Goal: Information Seeking & Learning: Find specific fact

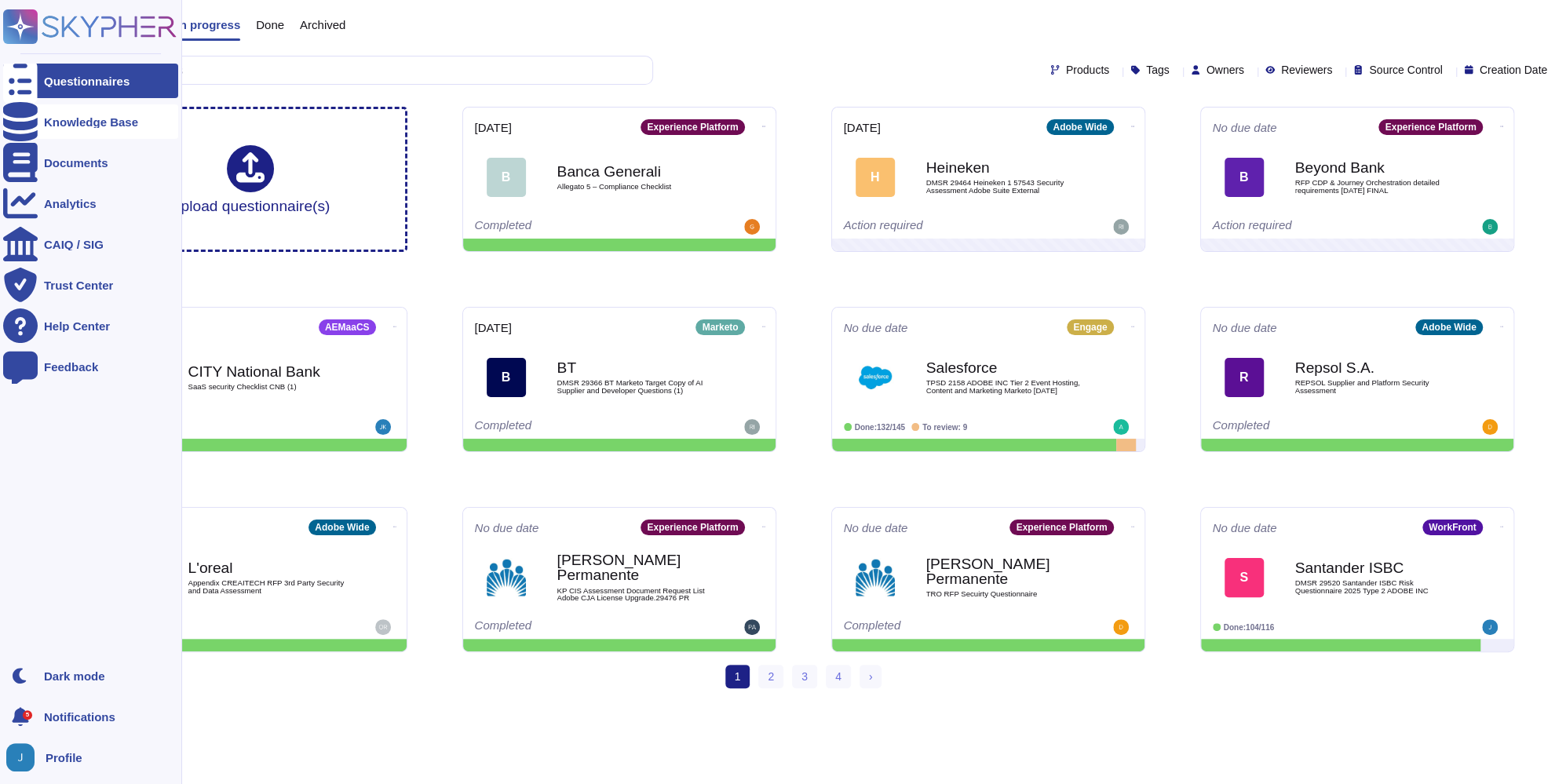
click at [15, 124] on icon at bounding box center [21, 121] width 34 height 39
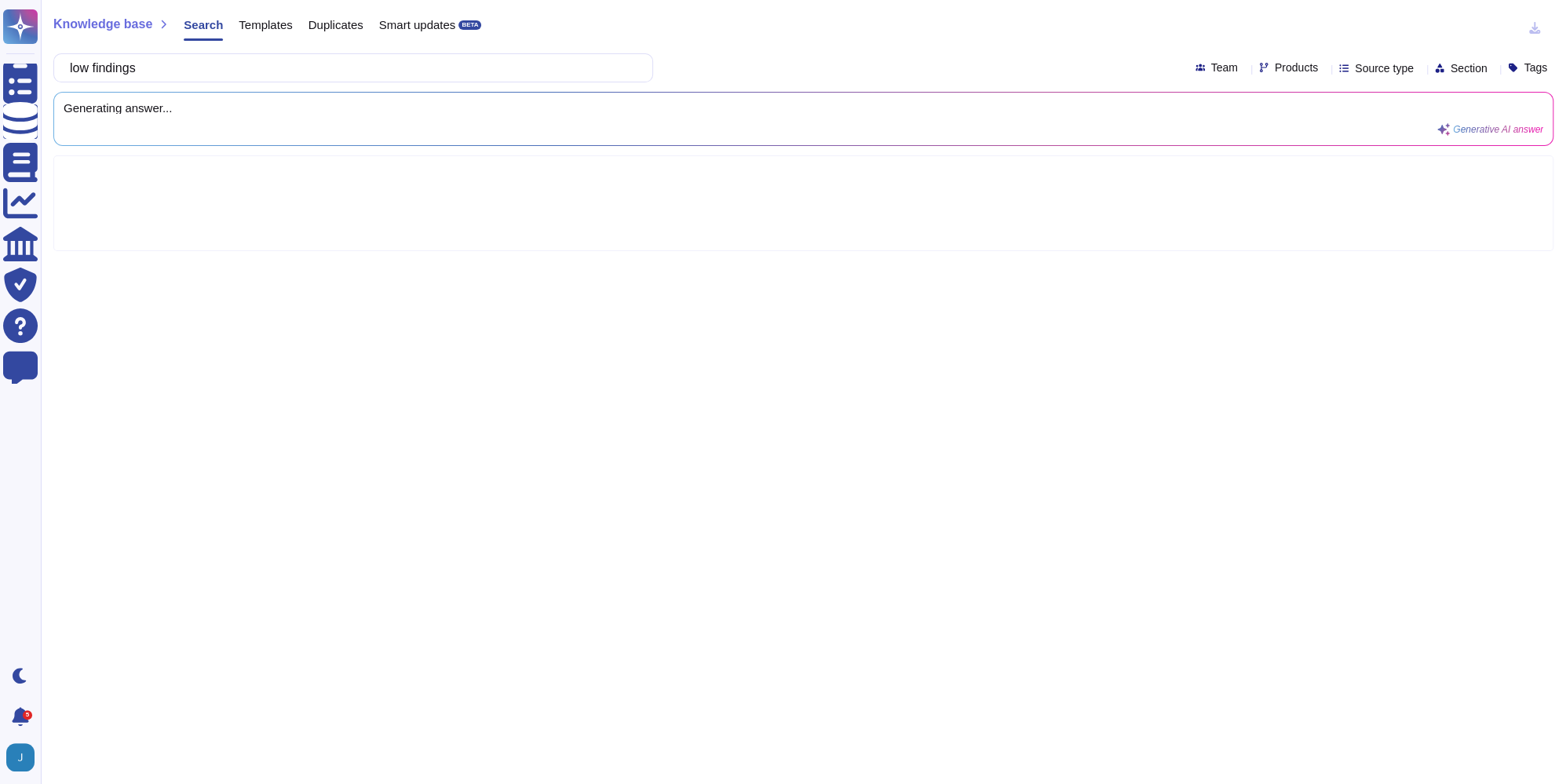
type input "low findings"
click at [1383, 63] on div "Source type" at bounding box center [1379, 68] width 81 height 11
click at [1363, 226] on span "Templates" at bounding box center [1371, 223] width 53 height 14
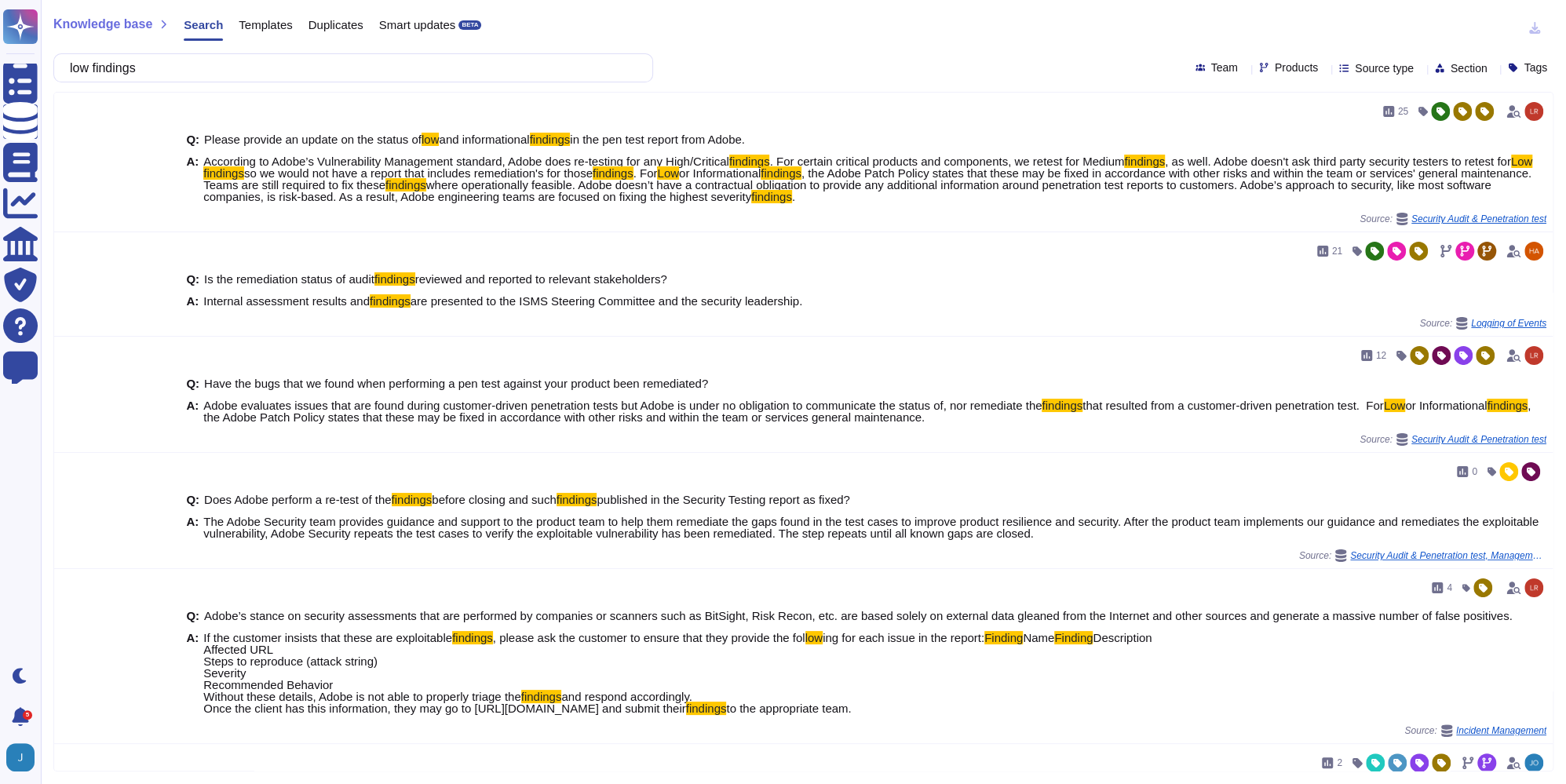
click at [876, 68] on div "low findings Team Products Source type Section Tags" at bounding box center [803, 67] width 1500 height 29
click at [235, 71] on input "low findings" at bounding box center [349, 67] width 574 height 27
click at [263, 35] on div "Templates" at bounding box center [258, 28] width 69 height 31
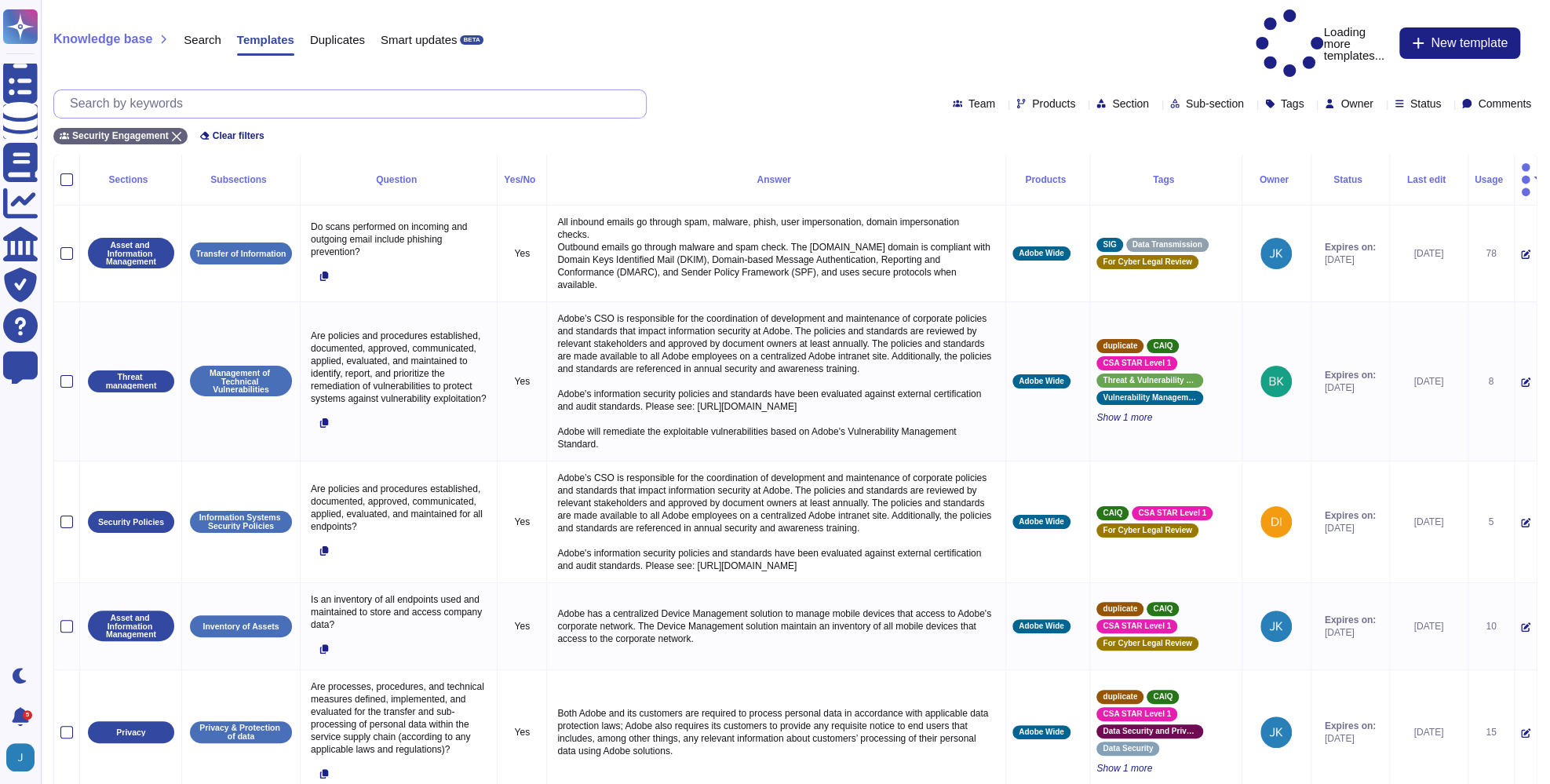
click at [323, 90] on input "text" at bounding box center [354, 103] width 584 height 27
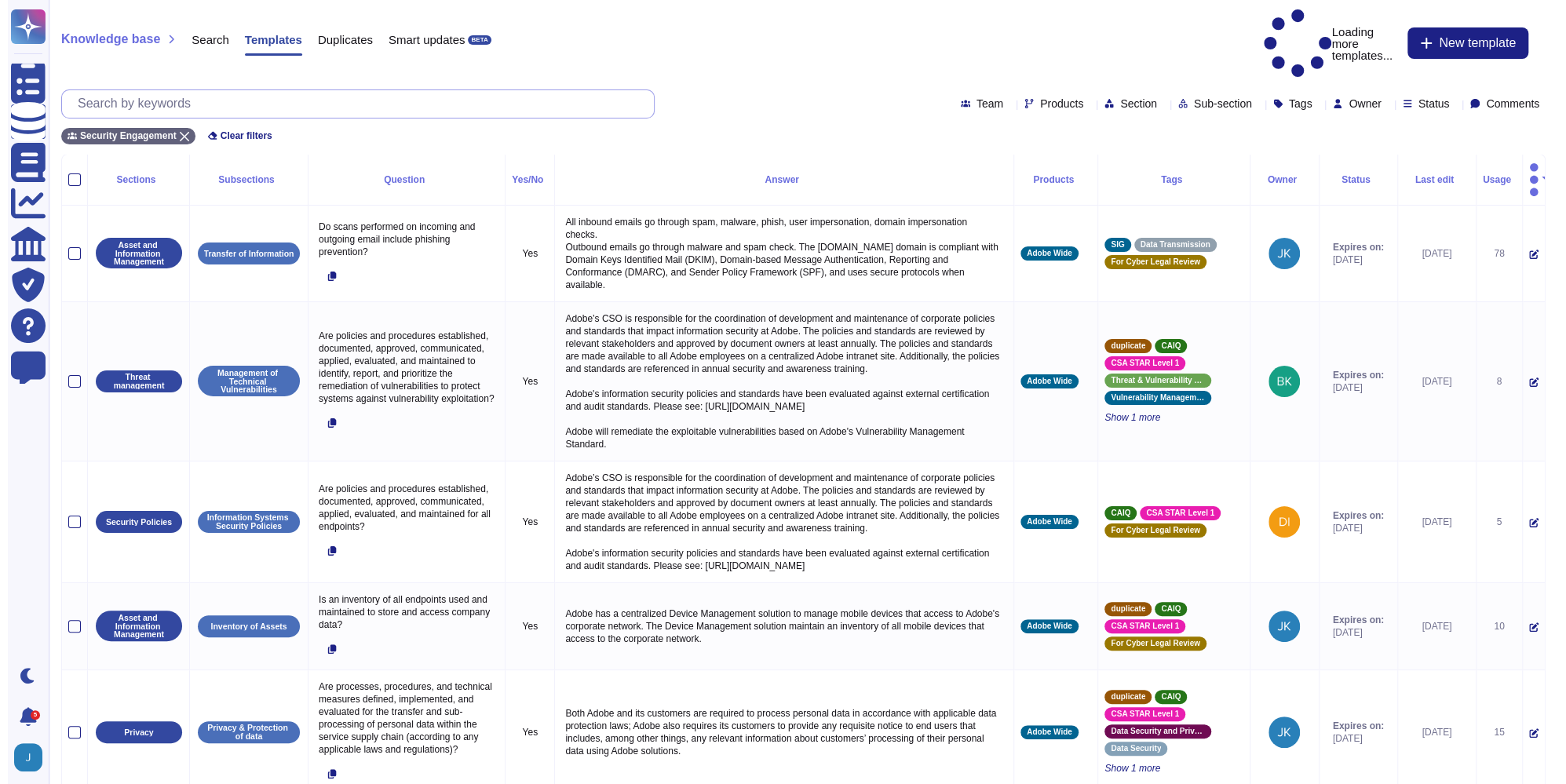
paste input "low findings"
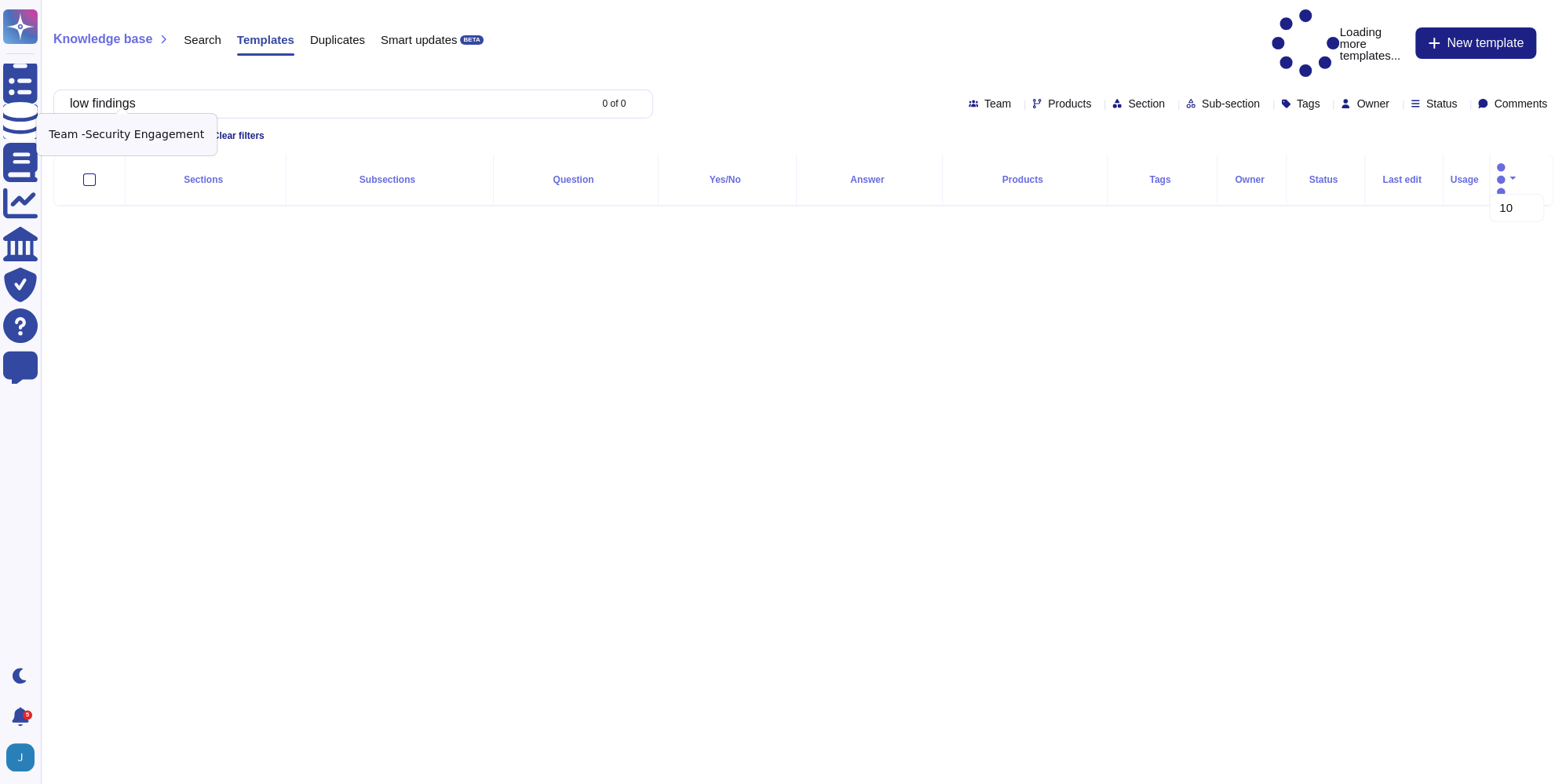
type input "low findings"
click at [181, 132] on icon at bounding box center [176, 136] width 9 height 9
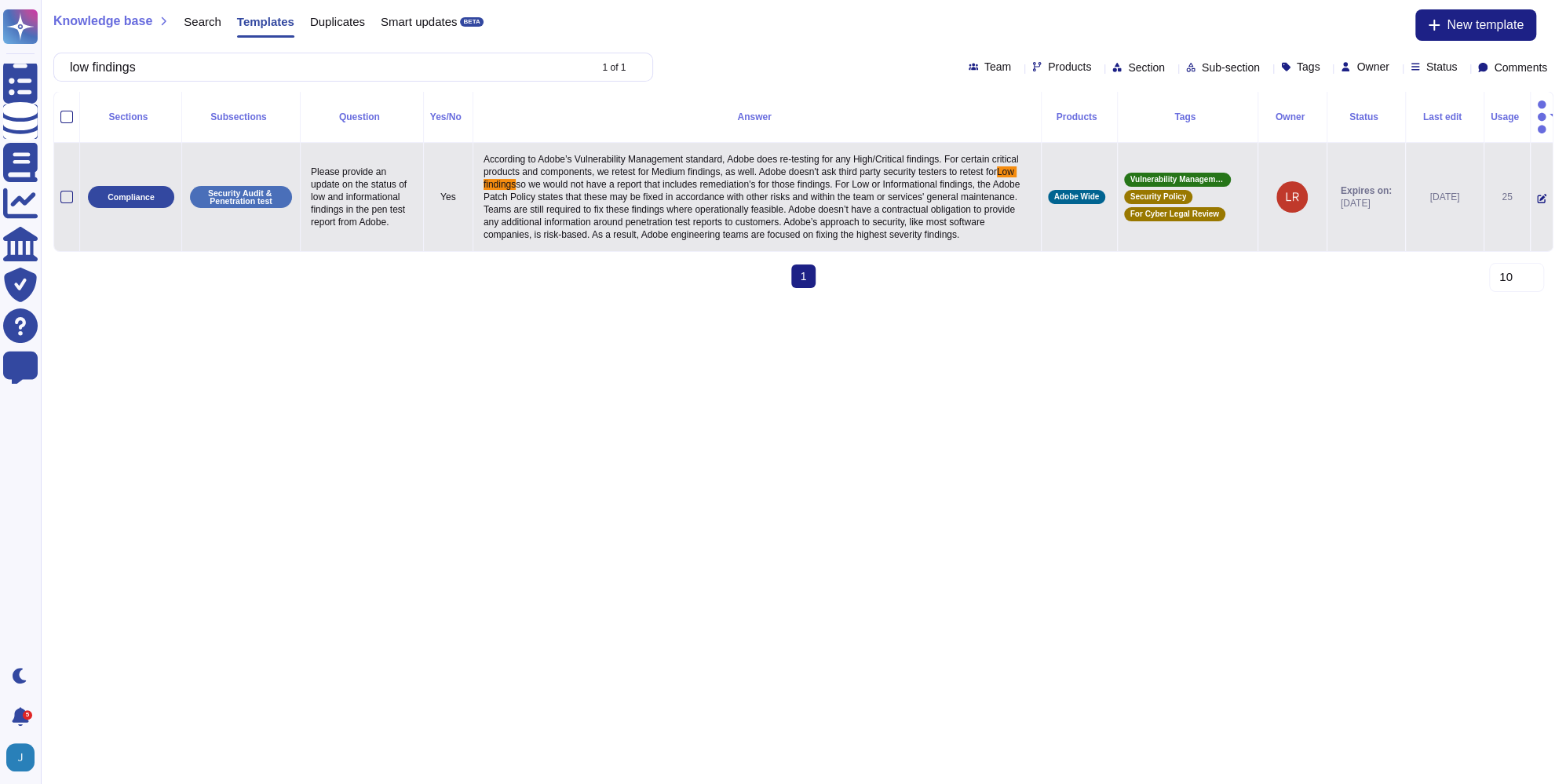
click at [614, 209] on span "so we would not have a report that includes remediation's for those findings. F…" at bounding box center [752, 209] width 539 height 62
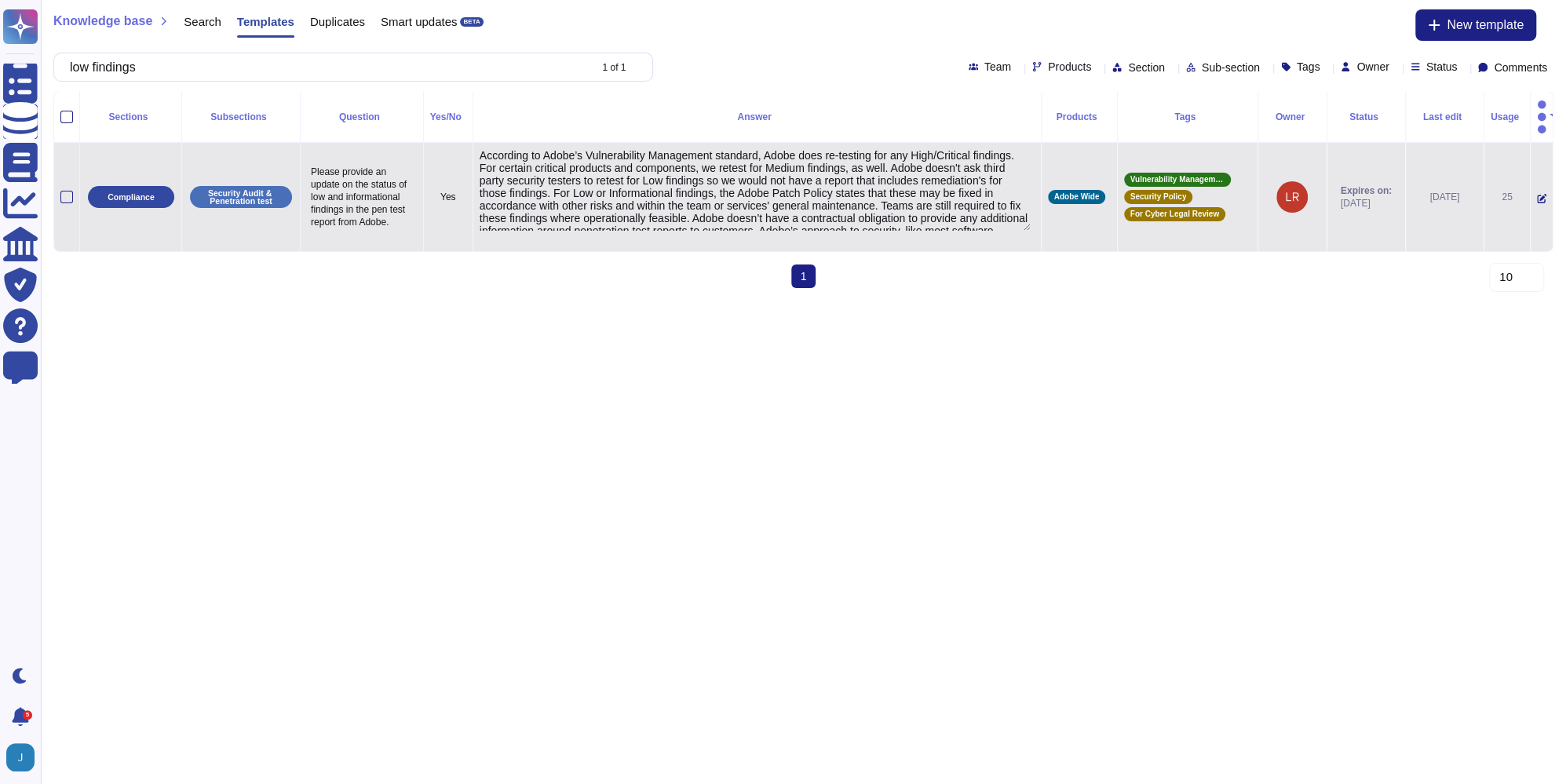
type textarea "According to Adobe’s Vulnerability Management standard, Adobe does re-testing f…"
click at [614, 209] on textarea "According to Adobe’s Vulnerability Management standard, Adobe does re-testing f…" at bounding box center [756, 190] width 551 height 82
